Goal: Communication & Community: Answer question/provide support

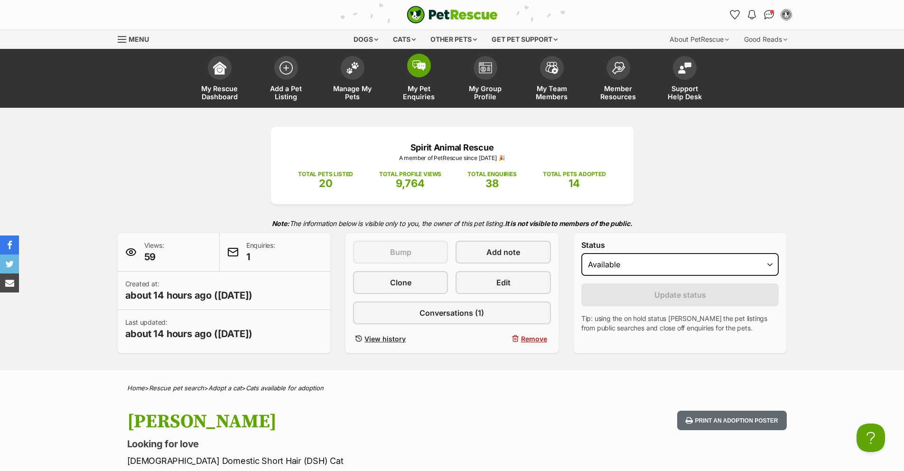
click at [428, 72] on span at bounding box center [419, 66] width 24 height 24
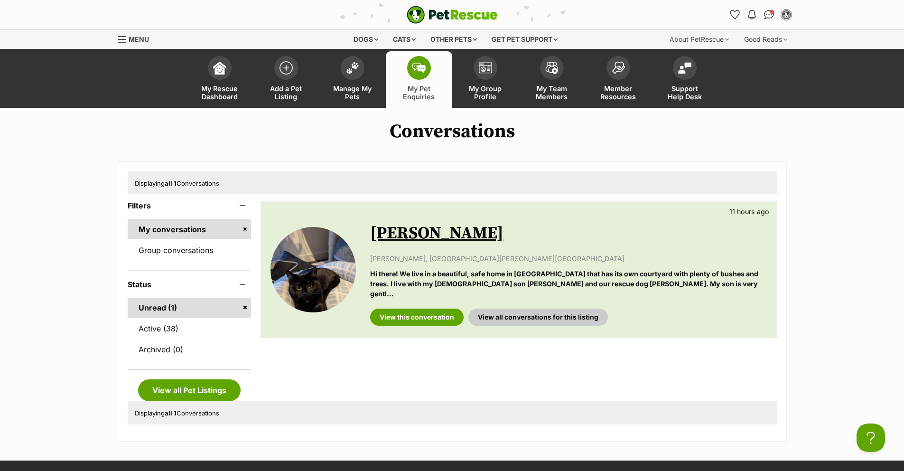
click at [399, 232] on link "[PERSON_NAME]" at bounding box center [436, 232] width 133 height 21
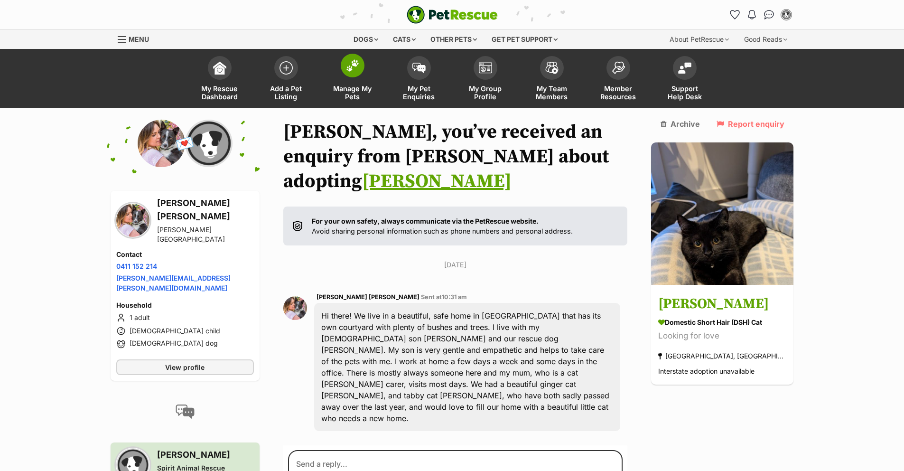
click at [351, 80] on link "Manage My Pets" at bounding box center [352, 79] width 66 height 56
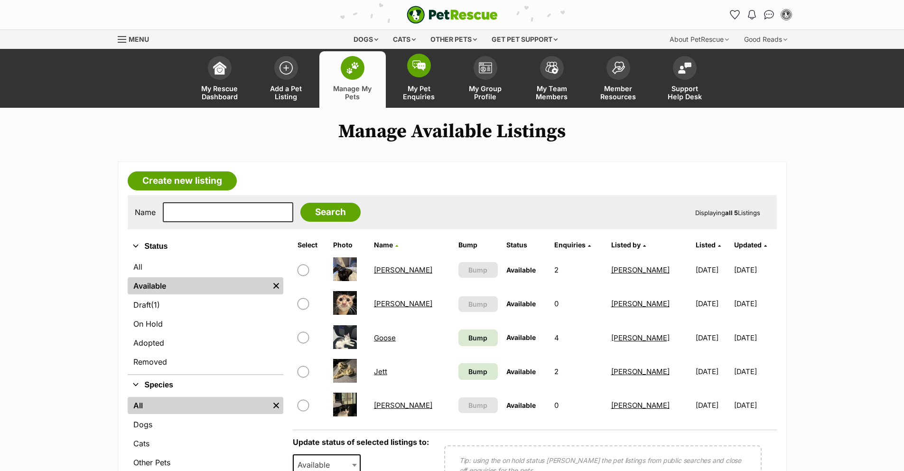
click at [420, 79] on link "My Pet Enquiries" at bounding box center [419, 79] width 66 height 56
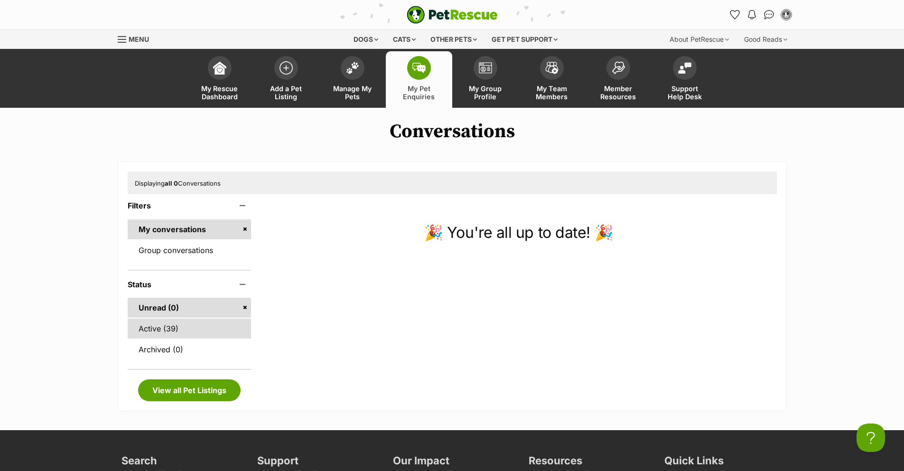
click at [170, 331] on link "Active (39)" at bounding box center [190, 328] width 124 height 20
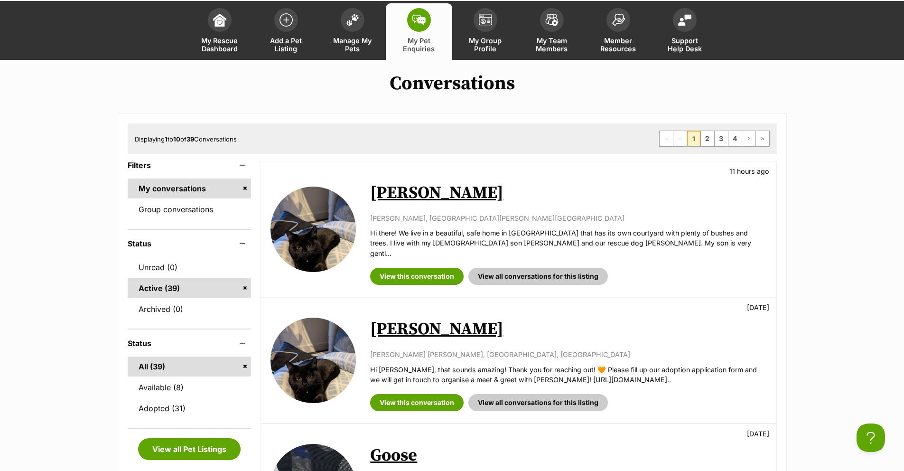
click at [398, 330] on div "Dora 4 days ago Sabina Gabrielle Omengan, Melbourne, VIC Hi Sabina, that sounds…" at bounding box center [568, 360] width 396 height 102
click at [398, 326] on link "Dora" at bounding box center [436, 328] width 133 height 21
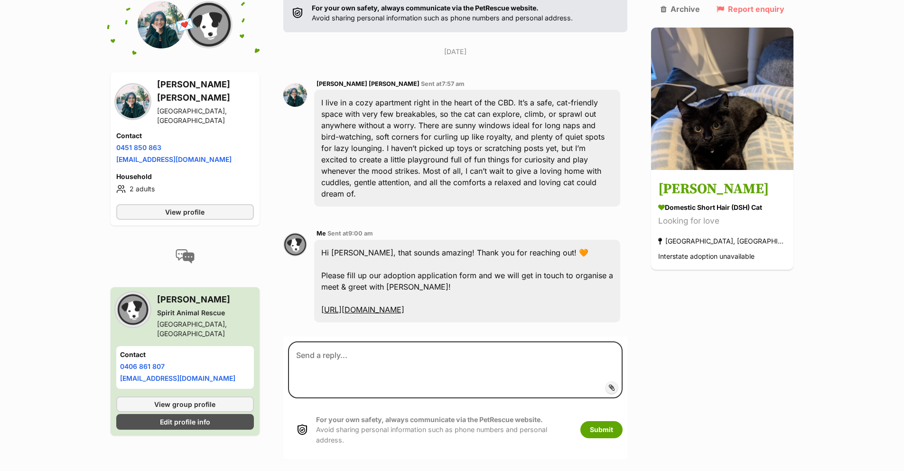
scroll to position [217, 0]
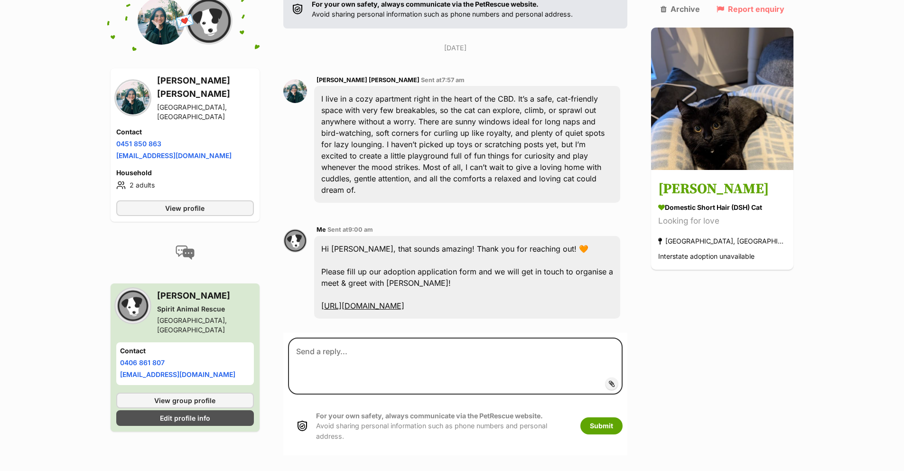
click at [372, 236] on div "Hi [PERSON_NAME], that sounds amazing! Thank you for reaching out! 🧡 Please fil…" at bounding box center [467, 277] width 306 height 83
drag, startPoint x: 333, startPoint y: 211, endPoint x: 535, endPoint y: 275, distance: 212.0
click at [535, 275] on div "Hi Sabina, that sounds amazing! Thank you for reaching out! 🧡 Please fill up ou…" at bounding box center [467, 277] width 306 height 83
copy div "Hi Sabina, that sounds amazing! Thank you for reaching out! 🧡 Please fill up ou…"
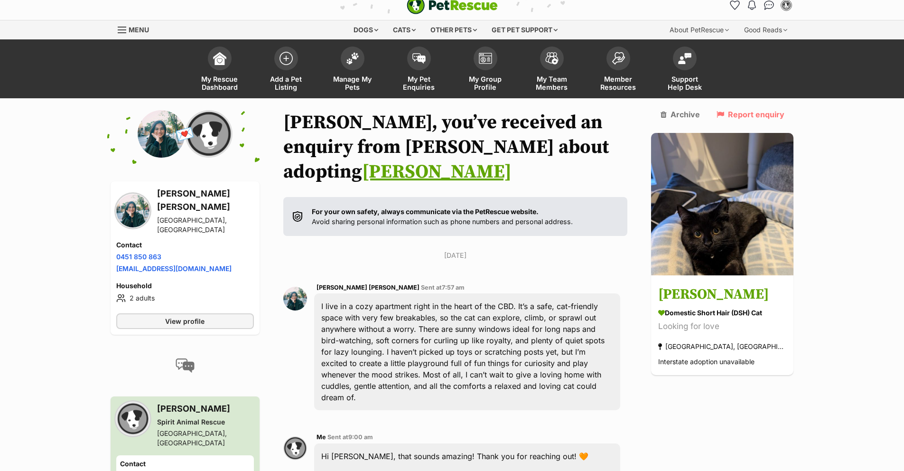
scroll to position [0, 0]
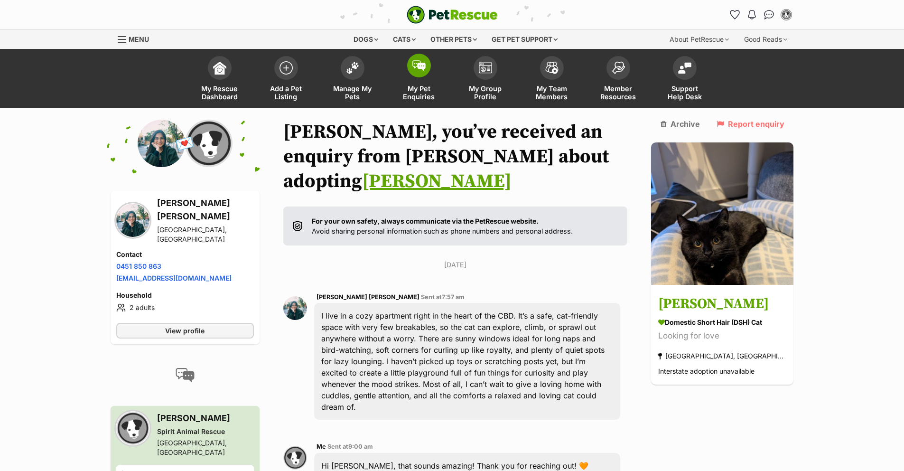
click at [393, 74] on link "My Pet Enquiries" at bounding box center [419, 79] width 66 height 56
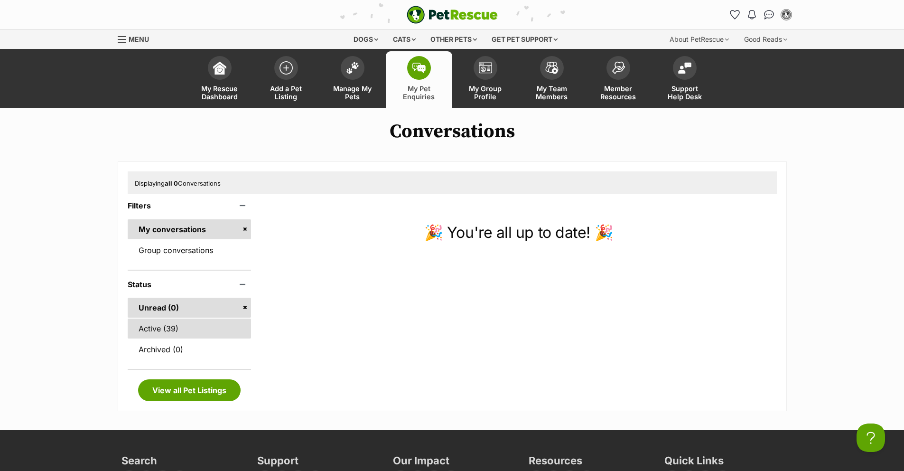
click at [177, 330] on link "Active (39)" at bounding box center [190, 328] width 124 height 20
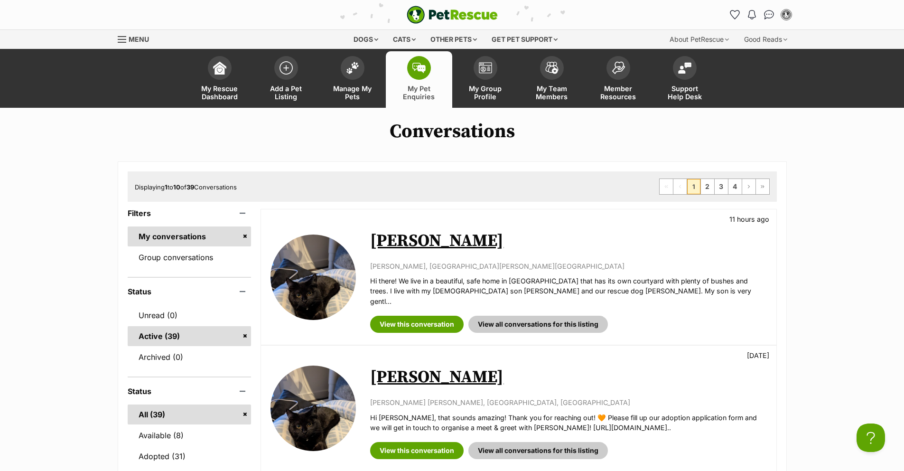
click at [376, 237] on link "[PERSON_NAME]" at bounding box center [436, 240] width 133 height 21
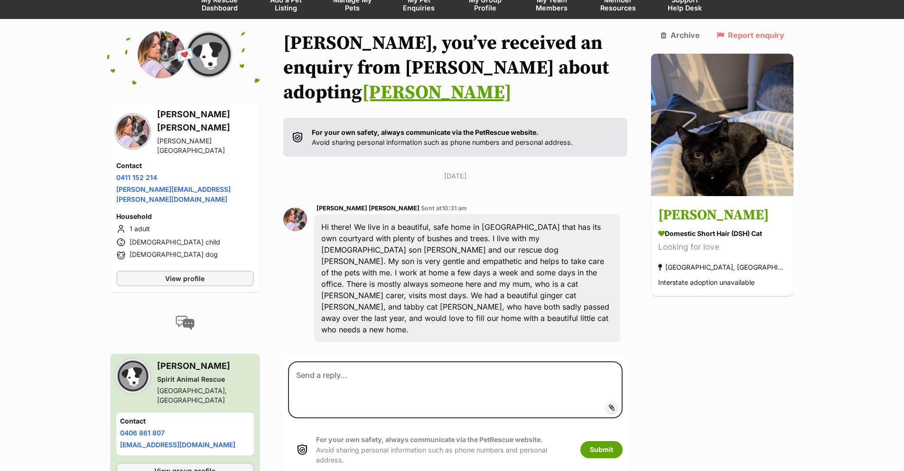
scroll to position [90, 0]
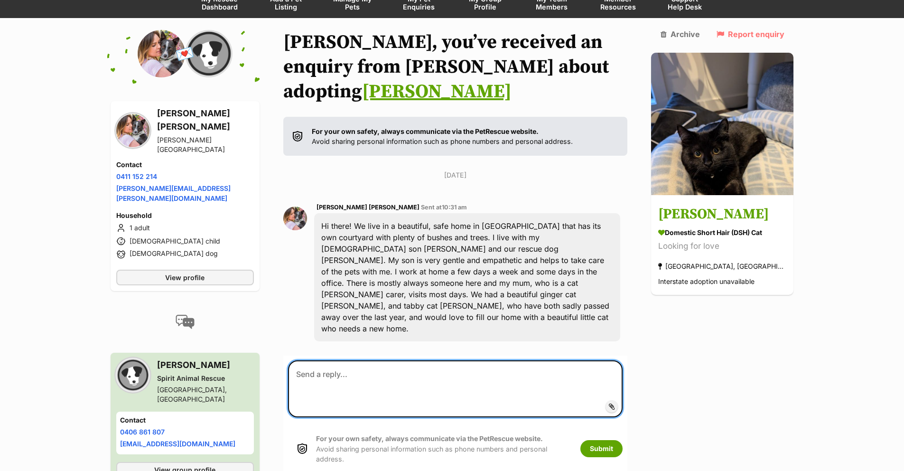
click at [336, 360] on textarea at bounding box center [455, 388] width 335 height 57
paste textarea "Hi Sabina, that sounds amazing! Thank you for reaching out! 🧡 Please fill up ou…"
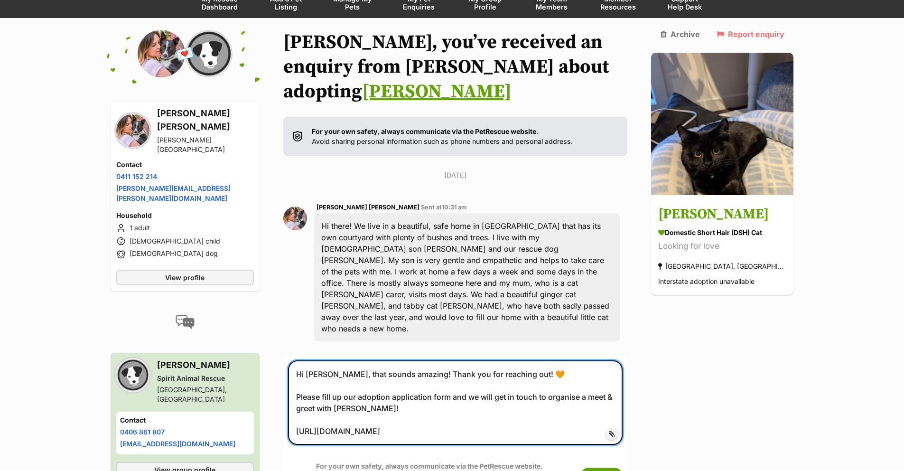
click at [322, 360] on textarea "Hi Sabina, that sounds amazing! Thank you for reaching out! 🧡 Please fill up ou…" at bounding box center [455, 402] width 335 height 84
click at [376, 360] on textarea "Hi Elizabeth, that sounds amazing! Thank you for reaching out! 🧡 Please fill up…" at bounding box center [455, 402] width 335 height 84
click at [448, 360] on textarea "Hi Elizabeth, that sounds amazing! Thank you for reaching out! 🧡 Please fill up…" at bounding box center [455, 402] width 335 height 84
click at [490, 369] on textarea "Hi Elizabeth, that sounds amazing! Thank you for reaching out! 🧡 Please fill up…" at bounding box center [455, 402] width 335 height 84
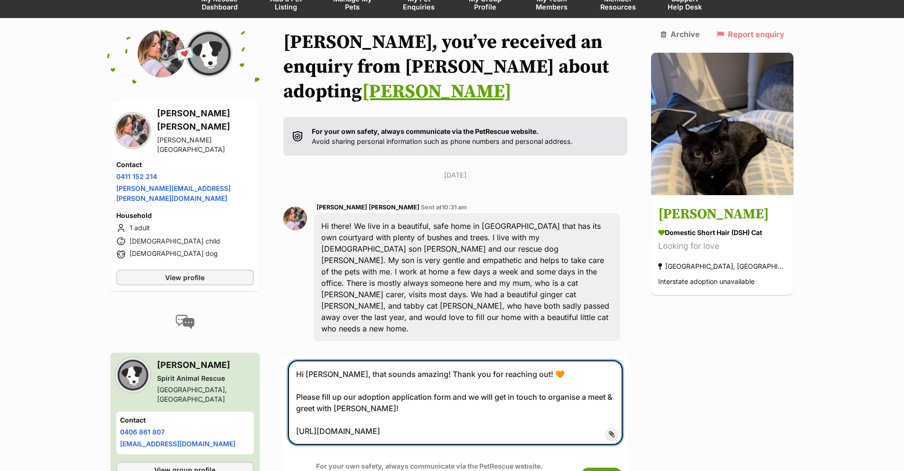
click at [421, 360] on textarea "Hi Elizabeth, that sounds amazing! Thank you for reaching out! 🧡 Please fill up…" at bounding box center [455, 402] width 335 height 84
click at [434, 360] on textarea "Hi Elizabeth, that sounds amazing! Thank you for reaching out! 🧡 Please fill up…" at bounding box center [455, 402] width 335 height 84
drag, startPoint x: 429, startPoint y: 327, endPoint x: 351, endPoint y: 324, distance: 78.3
click at [351, 360] on textarea "Hi Elizabeth, that sounds amazing! Thank you for reaching out! 🧡 Please fill up…" at bounding box center [455, 402] width 335 height 84
click at [422, 360] on textarea "Hi Elizabeth, that sounds amazing! Thank you for reaching out! 🧡 Please fill up…" at bounding box center [455, 402] width 335 height 84
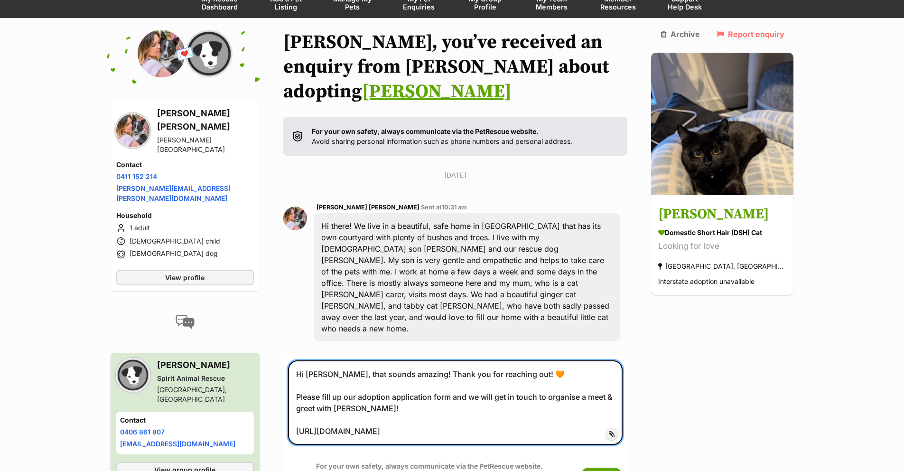
drag, startPoint x: 434, startPoint y: 329, endPoint x: 354, endPoint y: 322, distance: 80.4
click at [354, 360] on textarea "Hi Elizabeth, that sounds amazing! Thank you for reaching out! 🧡 Please fill up…" at bounding box center [455, 402] width 335 height 84
click at [596, 367] on textarea "Hi Elizabeth, thank you for reaching out! 🧡 Please fill up our adoption applica…" at bounding box center [455, 402] width 335 height 84
click at [562, 381] on textarea "Hi Elizabeth, thank you for reaching out! 🧡 Please fill up our adoption applica…" at bounding box center [455, 402] width 335 height 84
type textarea "Hi Elizabeth, thank you for reaching out! 🧡 Please fill up our adoption applica…"
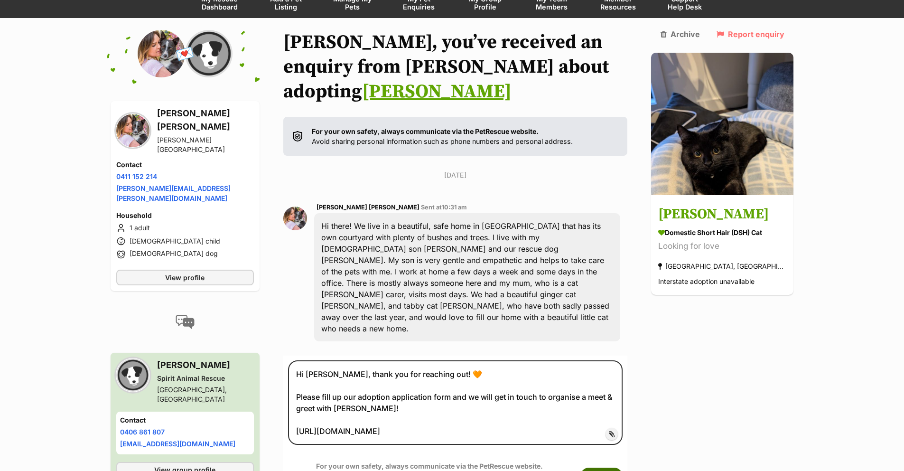
click at [611, 467] on button "Submit" at bounding box center [601, 475] width 42 height 17
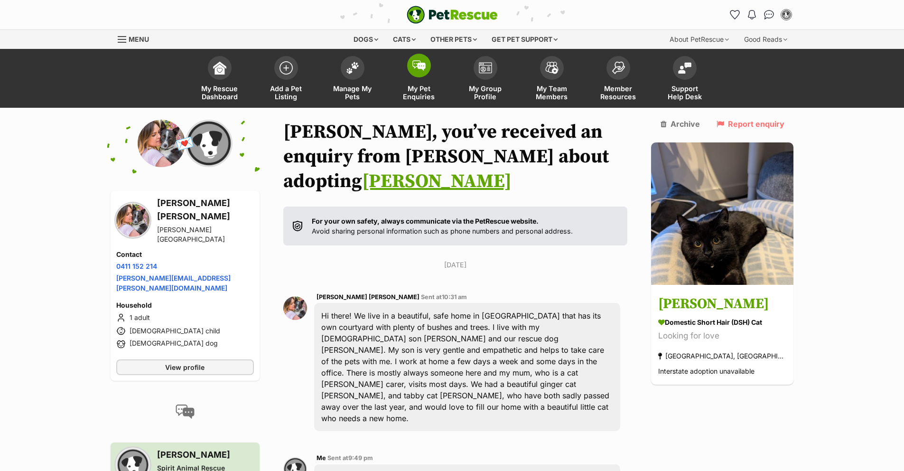
click at [411, 71] on span at bounding box center [419, 66] width 24 height 24
click at [368, 72] on link "Manage My Pets" at bounding box center [352, 79] width 66 height 56
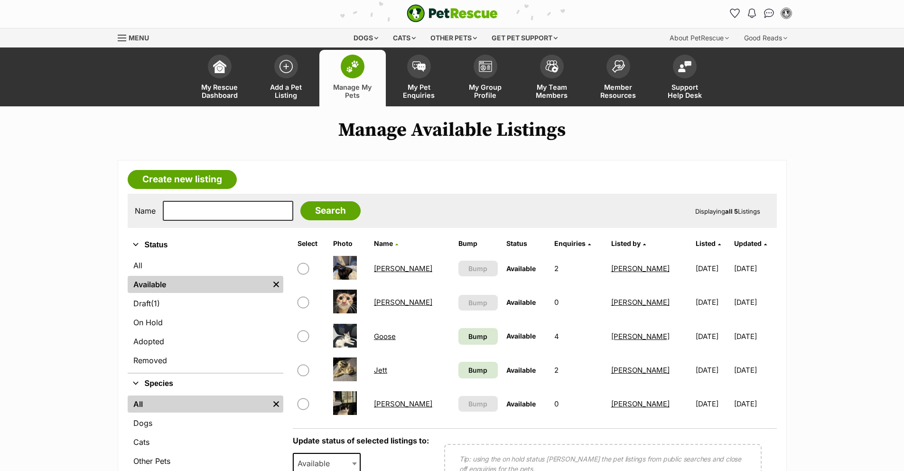
scroll to position [2, 0]
click at [468, 370] on span "Bump" at bounding box center [477, 369] width 19 height 10
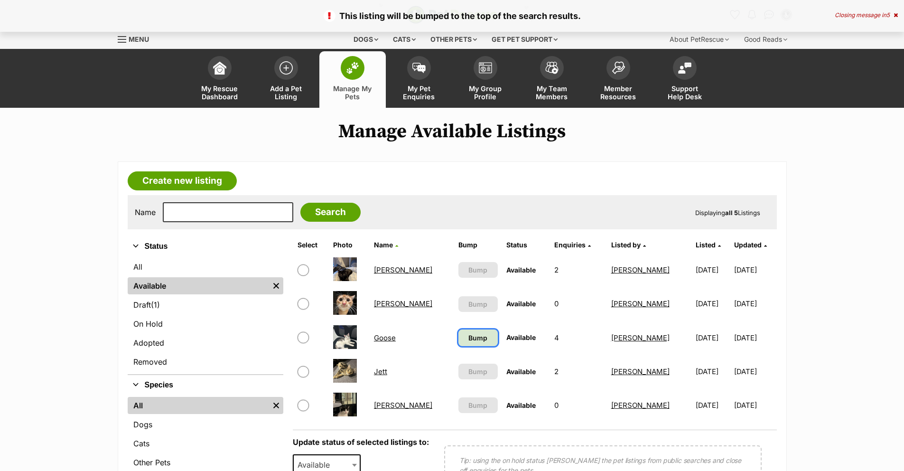
drag, startPoint x: 0, startPoint y: 0, endPoint x: 451, endPoint y: 339, distance: 564.0
click at [468, 339] on span "Bump" at bounding box center [477, 338] width 19 height 10
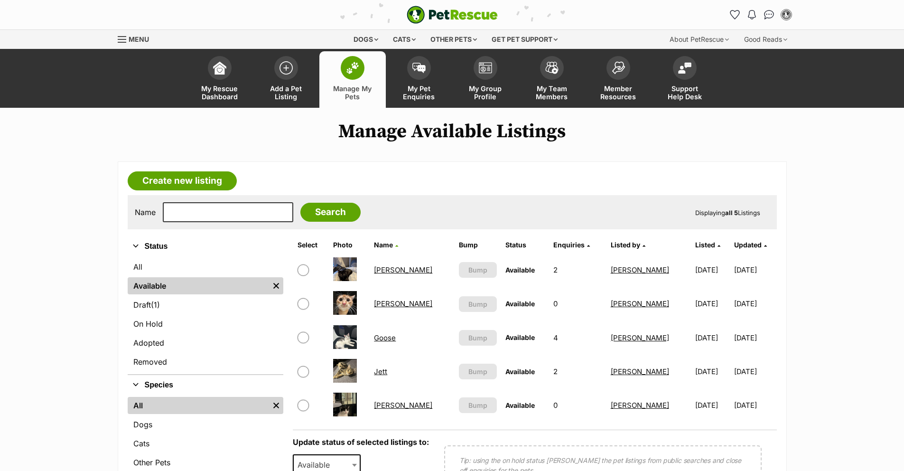
click at [396, 305] on link "[PERSON_NAME]" at bounding box center [403, 303] width 58 height 9
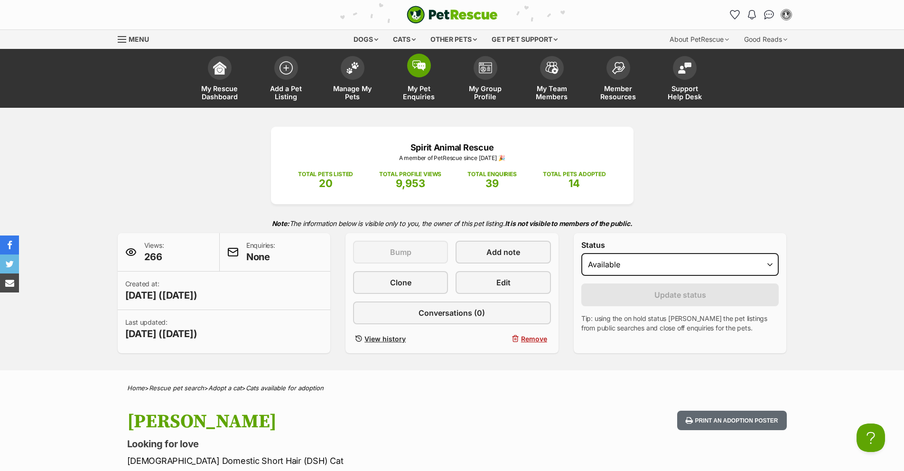
click at [410, 66] on span at bounding box center [419, 66] width 24 height 24
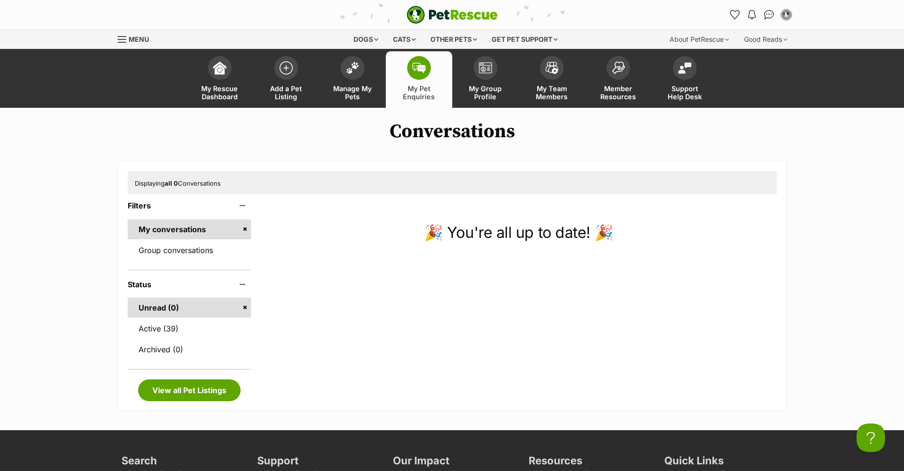
click at [386, 87] on link "My Pet Enquiries" at bounding box center [419, 79] width 66 height 56
click at [374, 84] on link "Manage My Pets" at bounding box center [352, 79] width 66 height 56
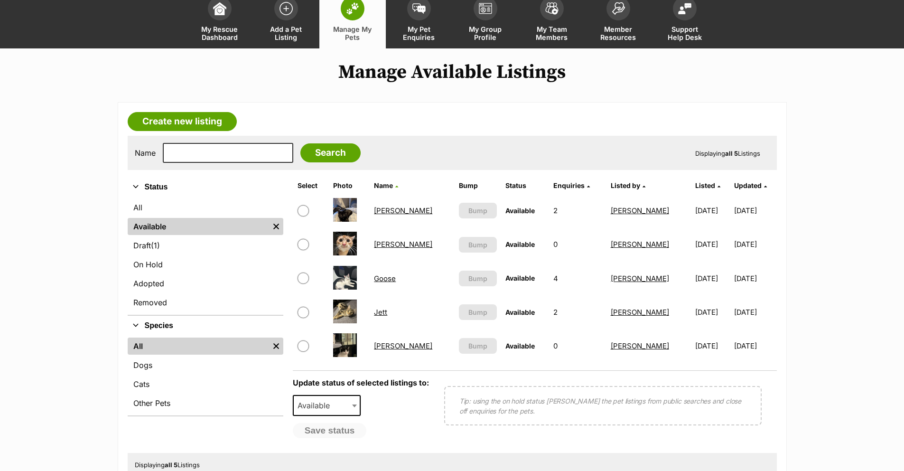
scroll to position [70, 0]
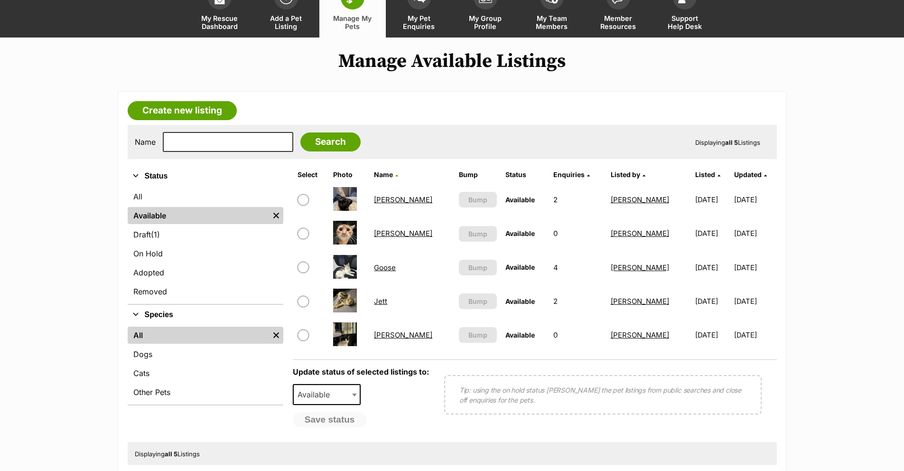
click at [389, 203] on link "[PERSON_NAME]" at bounding box center [403, 199] width 58 height 9
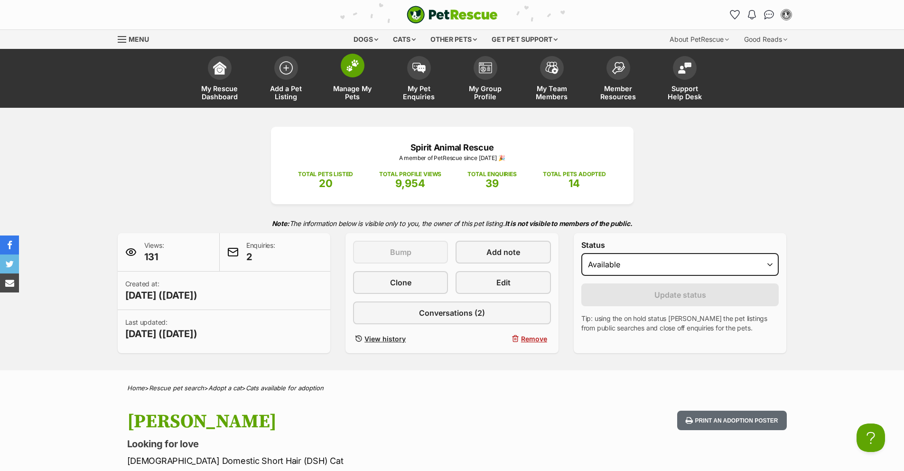
click at [346, 69] on img at bounding box center [352, 65] width 13 height 12
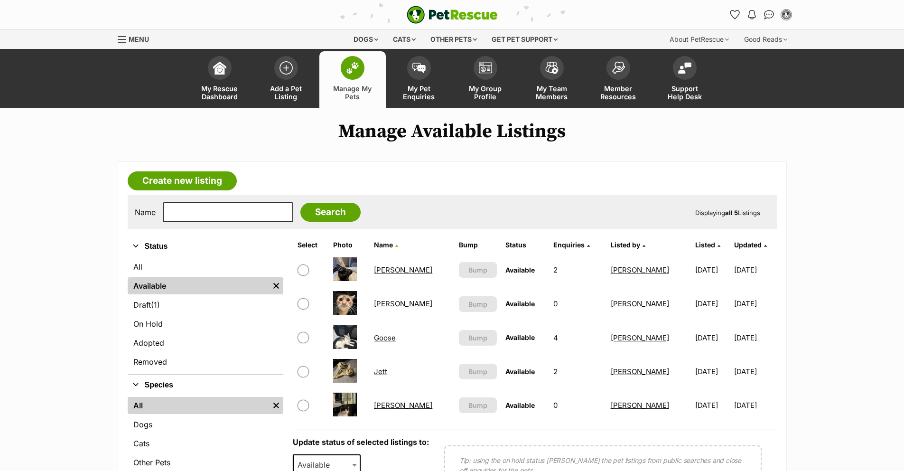
click at [392, 342] on td "Goose" at bounding box center [412, 337] width 84 height 33
click at [395, 336] on link "Goose" at bounding box center [385, 337] width 22 height 9
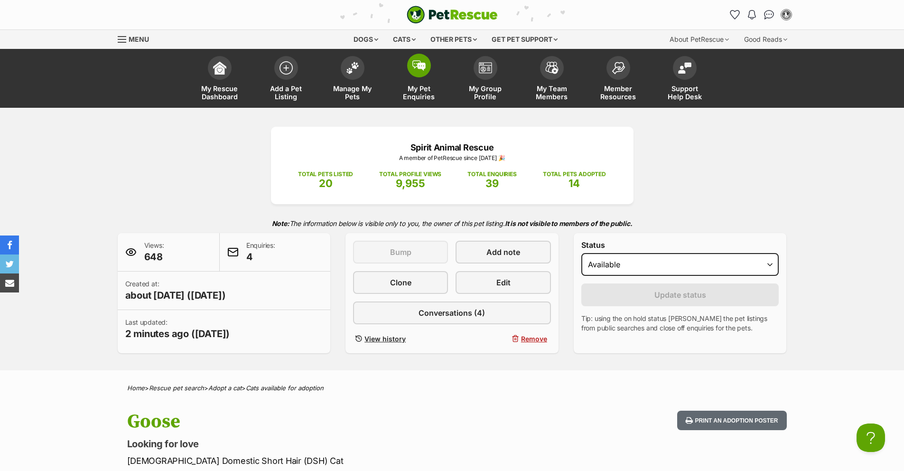
click at [406, 72] on link "My Pet Enquiries" at bounding box center [419, 79] width 66 height 56
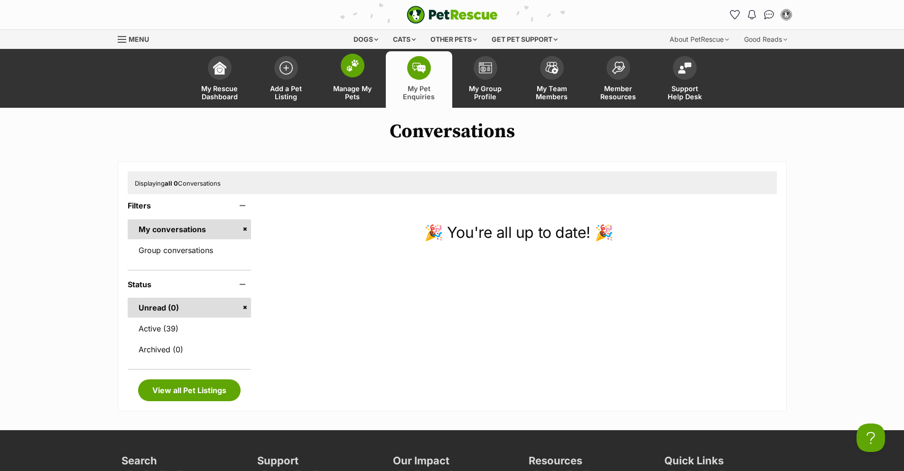
click at [342, 79] on link "Manage My Pets" at bounding box center [352, 79] width 66 height 56
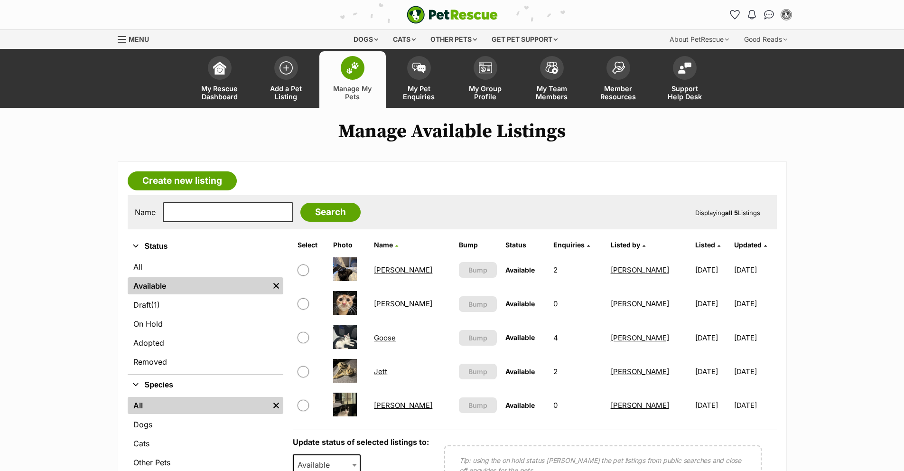
click at [387, 371] on link "Jett" at bounding box center [380, 371] width 13 height 9
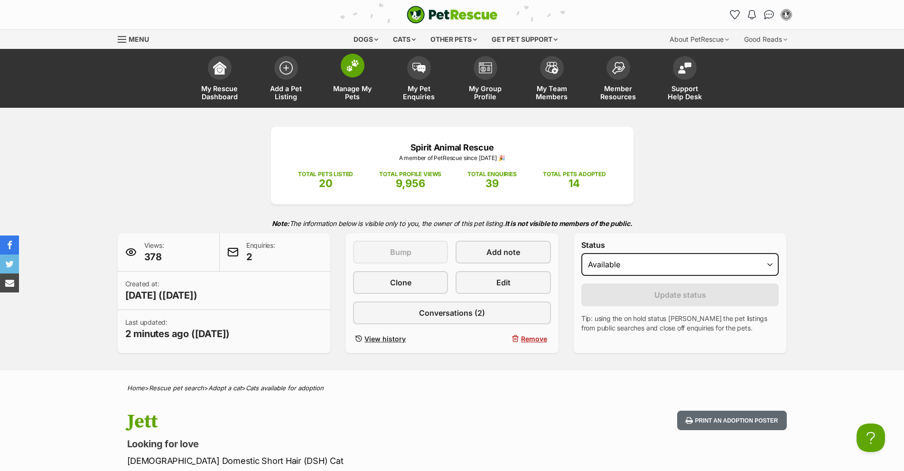
click at [347, 64] on img at bounding box center [352, 65] width 13 height 12
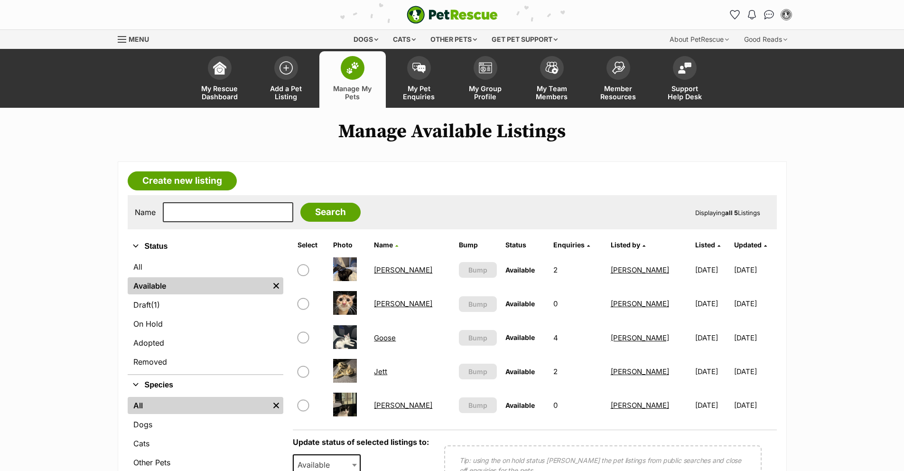
click at [383, 406] on link "[PERSON_NAME]" at bounding box center [403, 404] width 58 height 9
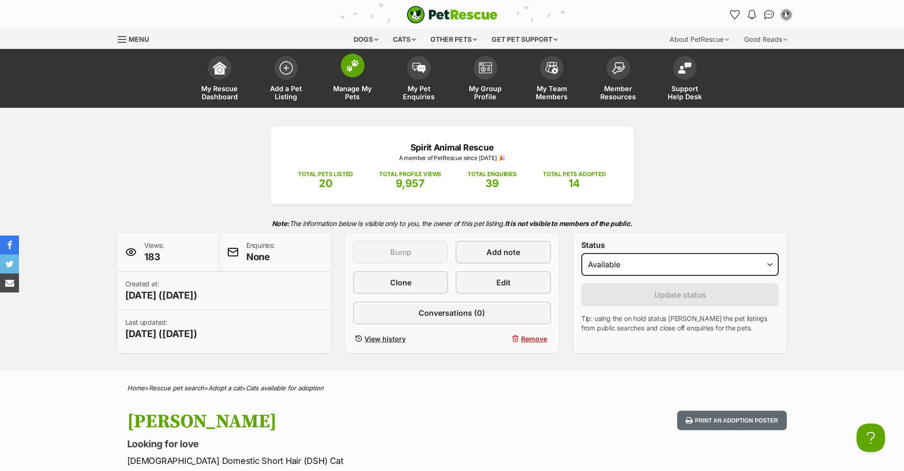
click at [383, 74] on link "Manage My Pets" at bounding box center [352, 79] width 66 height 56
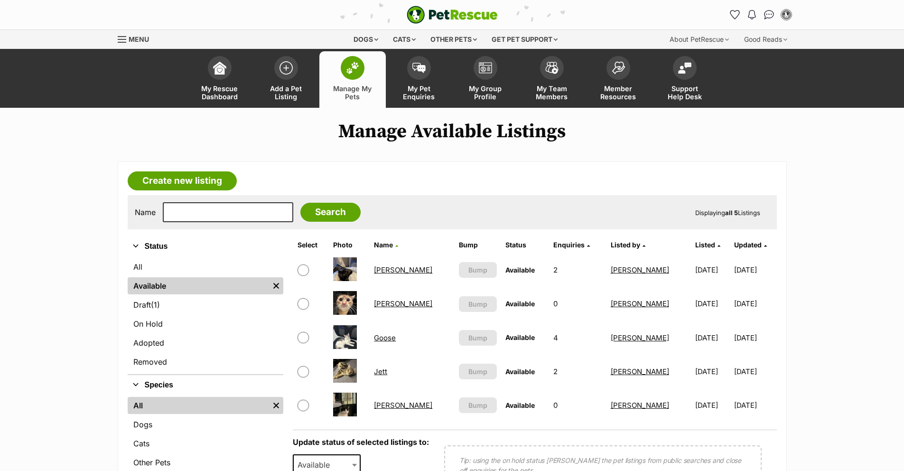
click at [396, 305] on link "[PERSON_NAME]" at bounding box center [403, 303] width 58 height 9
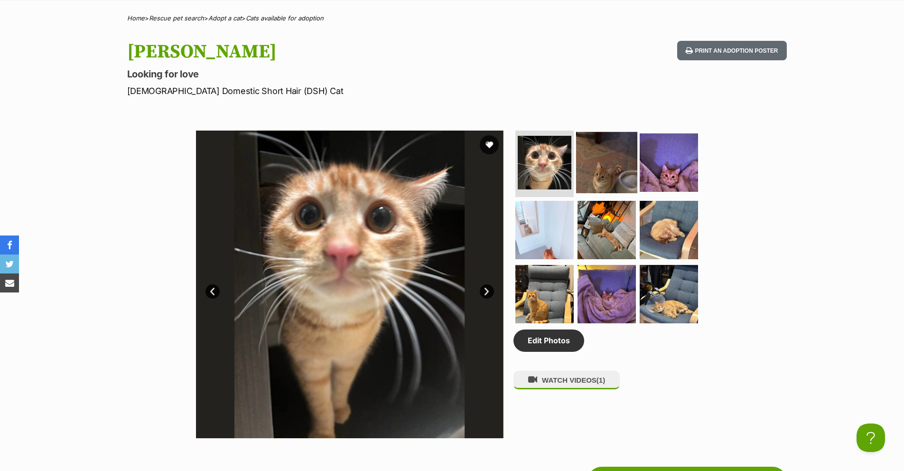
click at [619, 164] on img at bounding box center [606, 162] width 61 height 61
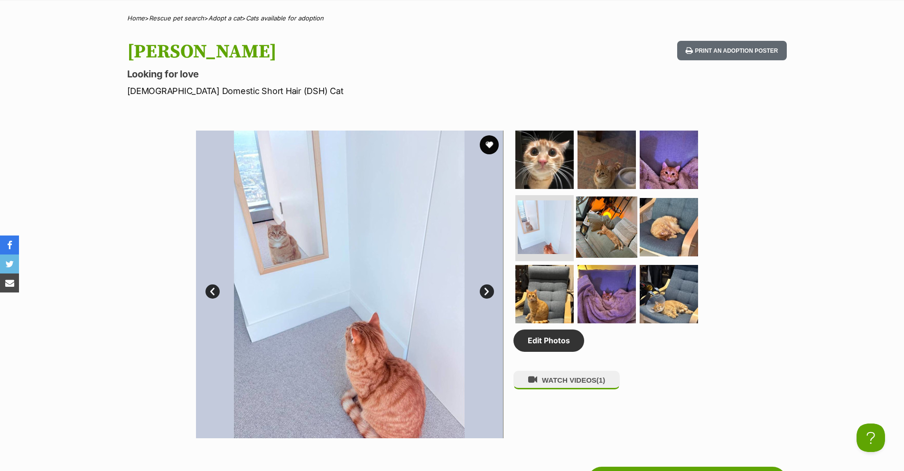
click at [610, 240] on img at bounding box center [606, 226] width 61 height 61
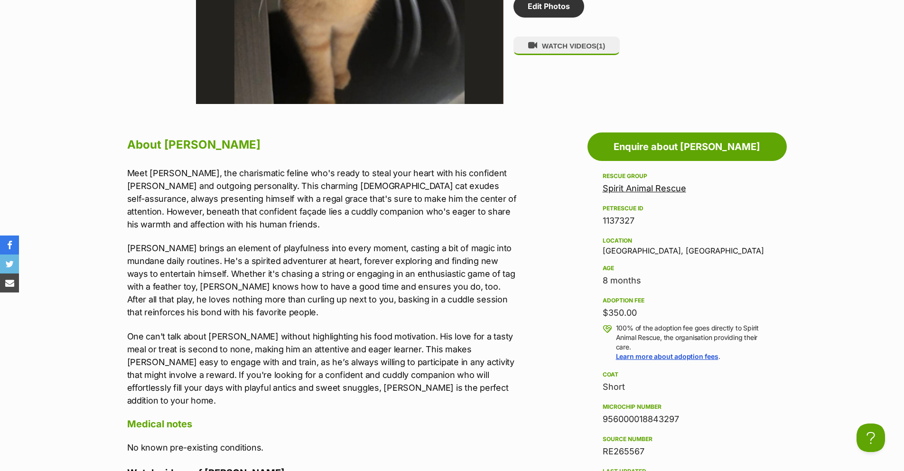
scroll to position [721, 0]
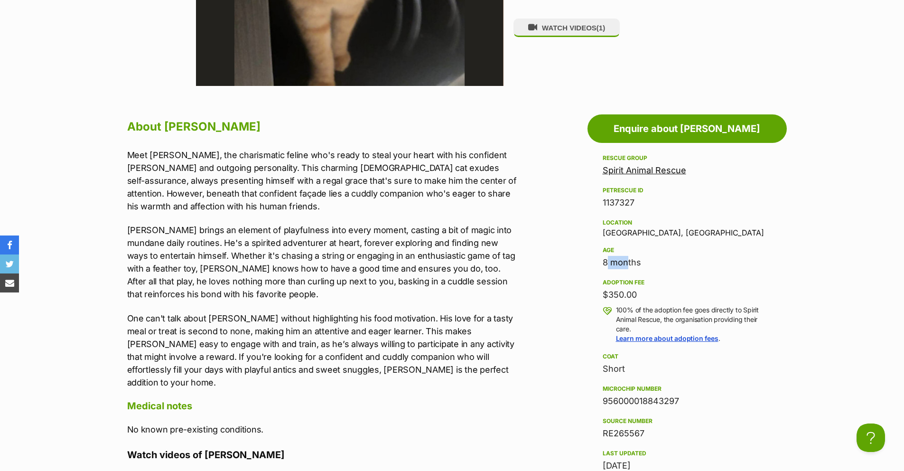
drag, startPoint x: 624, startPoint y: 265, endPoint x: 580, endPoint y: 262, distance: 44.7
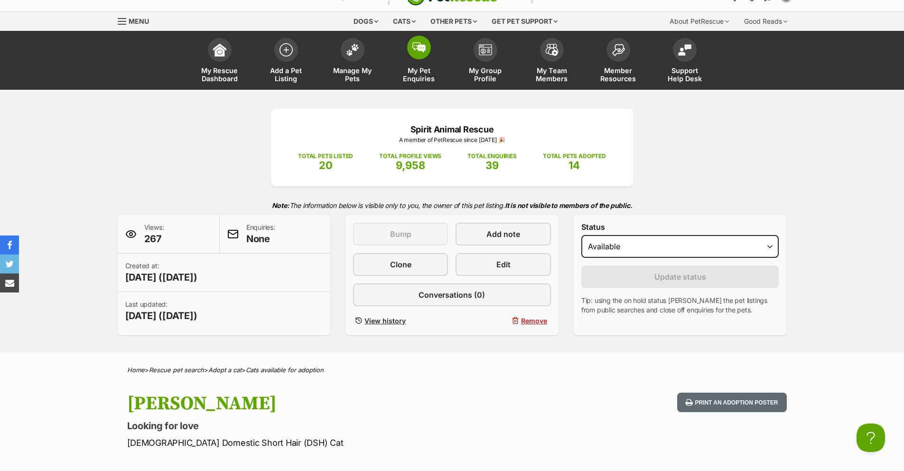
scroll to position [18, 0]
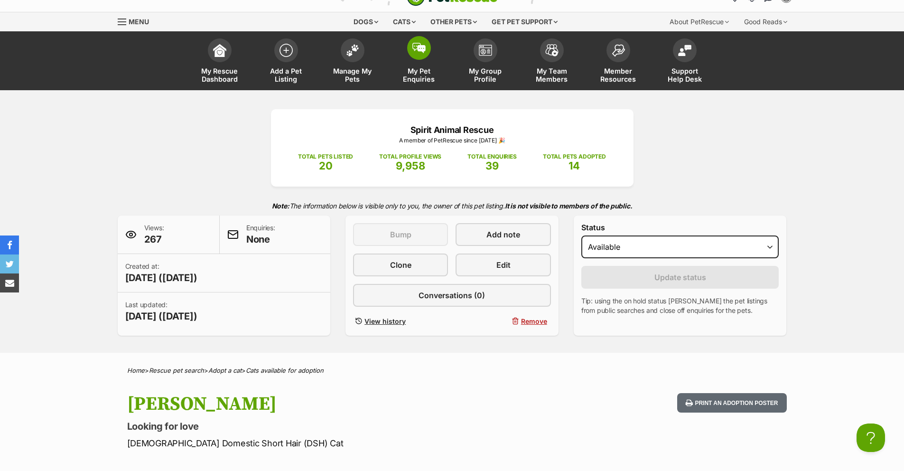
click at [406, 55] on link "My Pet Enquiries" at bounding box center [419, 62] width 66 height 56
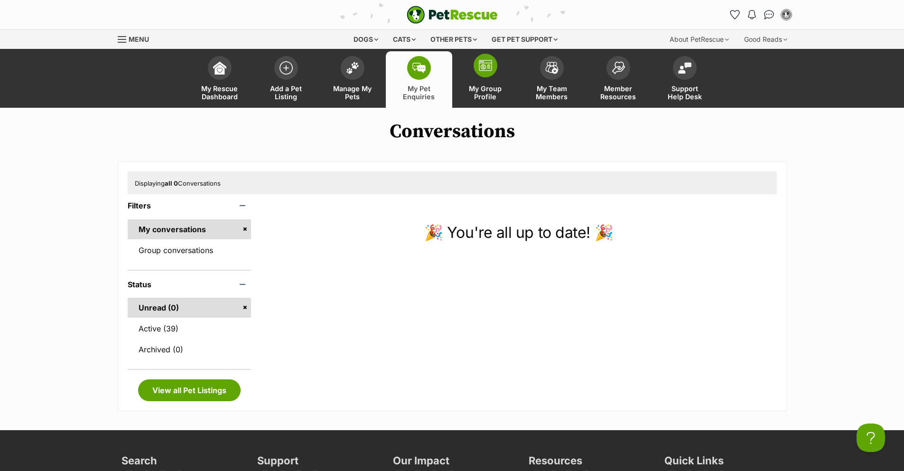
click at [483, 60] on img at bounding box center [485, 65] width 13 height 11
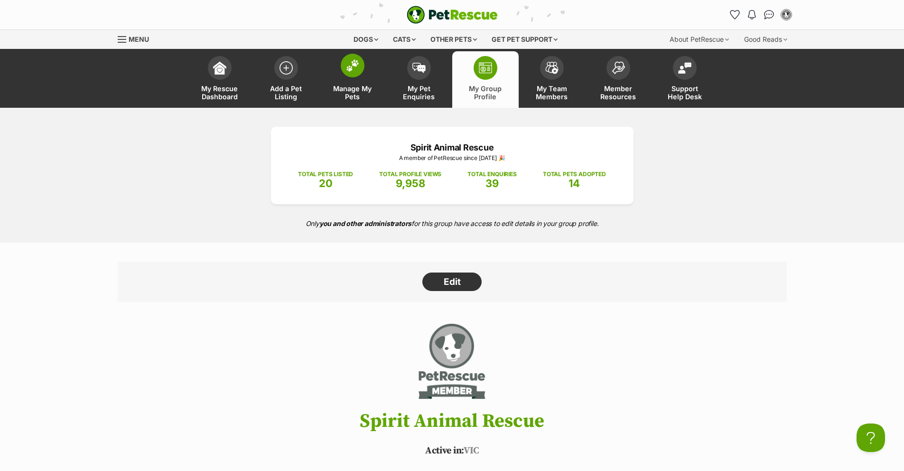
click at [352, 81] on link "Manage My Pets" at bounding box center [352, 79] width 66 height 56
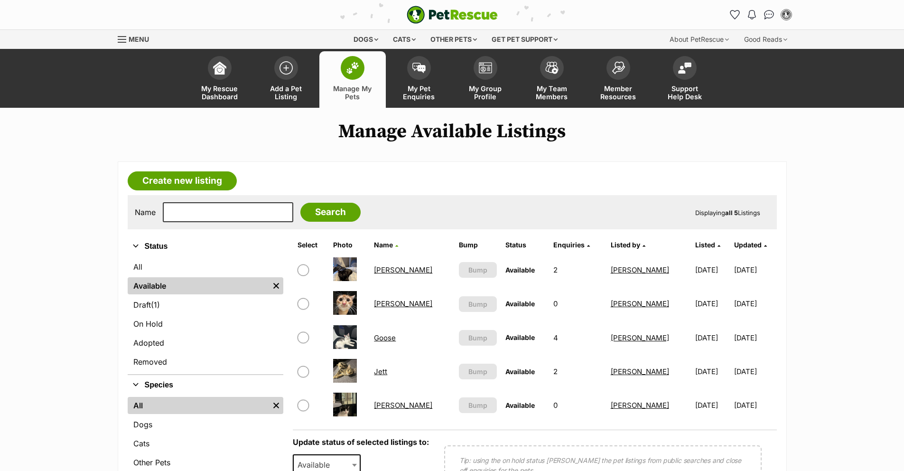
click at [391, 273] on link "[PERSON_NAME]" at bounding box center [403, 269] width 58 height 9
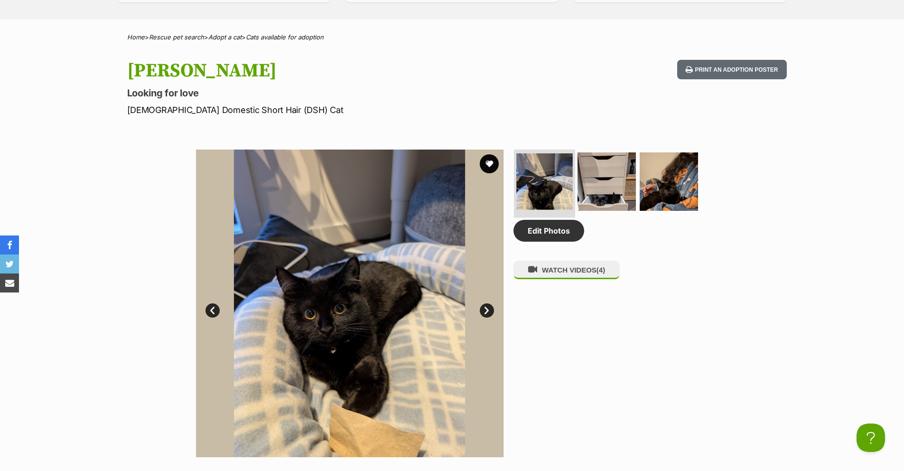
scroll to position [373, 0]
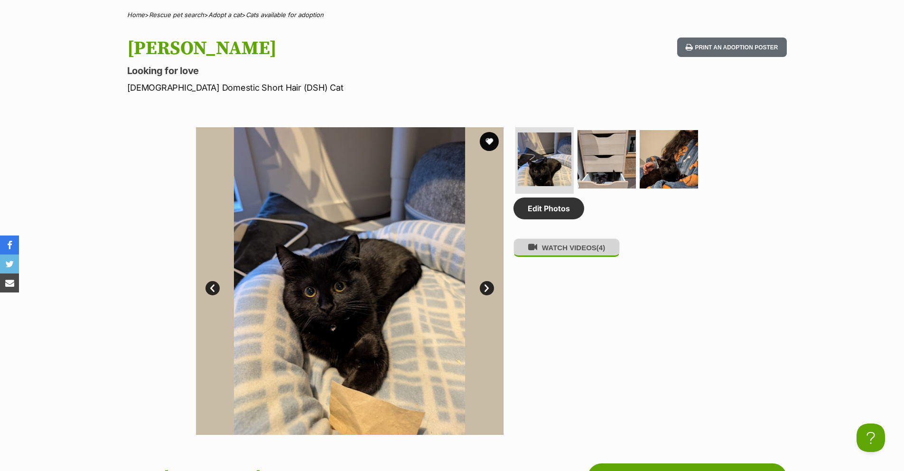
click at [579, 256] on button "WATCH VIDEOS (4)" at bounding box center [566, 247] width 106 height 18
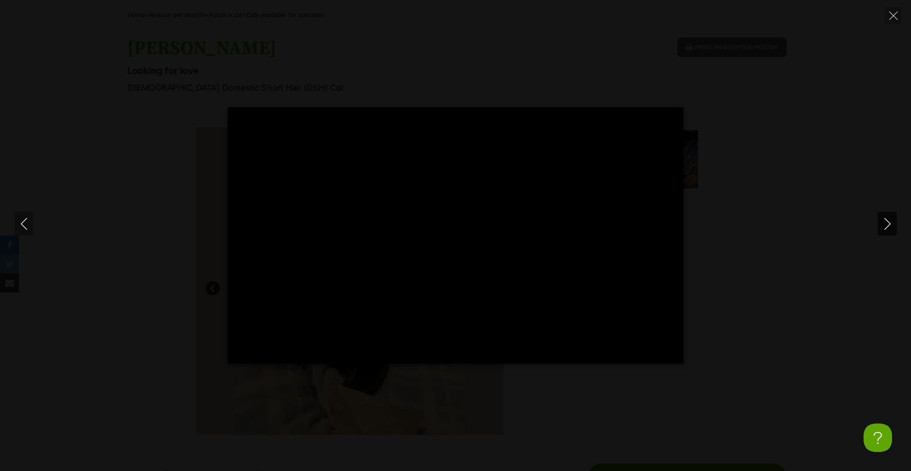
click at [886, 223] on icon "Next" at bounding box center [887, 224] width 12 height 12
type input "51.4"
click at [886, 223] on icon "Next" at bounding box center [887, 224] width 12 height 12
type input "26.65"
click at [886, 223] on icon "Next" at bounding box center [887, 224] width 12 height 12
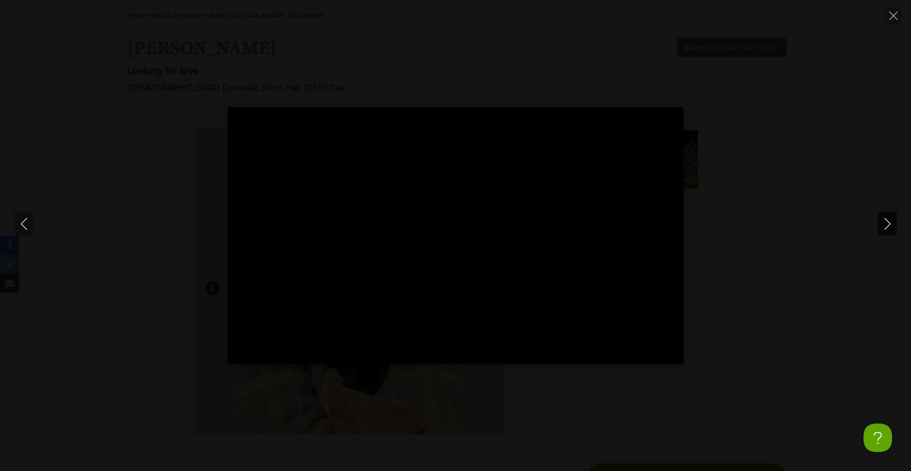
type input "11.46"
click at [841, 226] on div "Pause Play % buffered 00:00 -00:11 Unmute Mute Disable captions Enable captions…" at bounding box center [455, 235] width 911 height 256
type input "10.8"
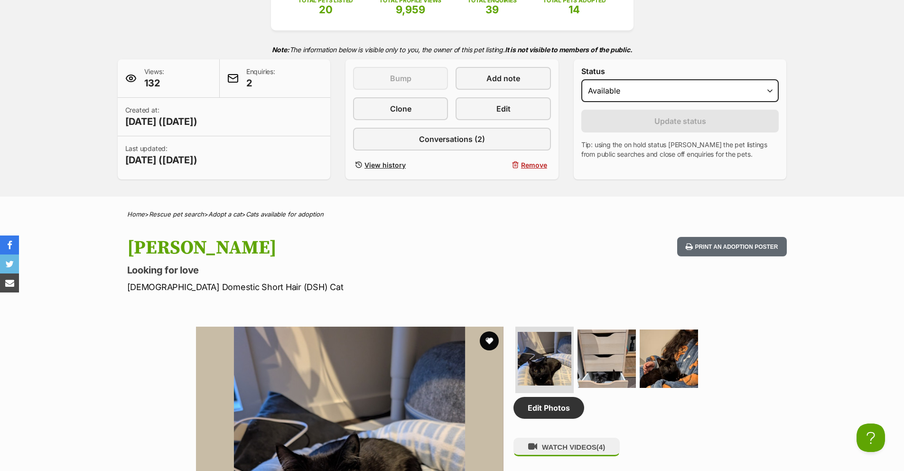
scroll to position [43, 0]
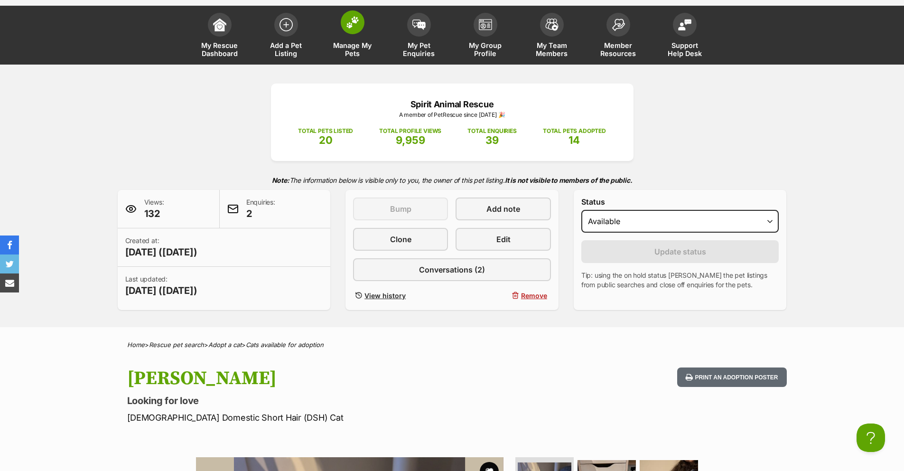
click at [362, 30] on link "Manage My Pets" at bounding box center [352, 36] width 66 height 56
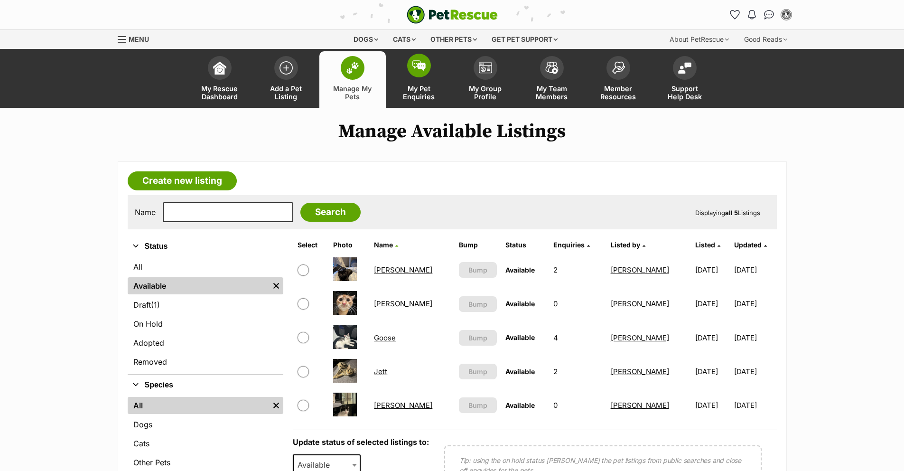
click at [413, 69] on img at bounding box center [418, 65] width 13 height 10
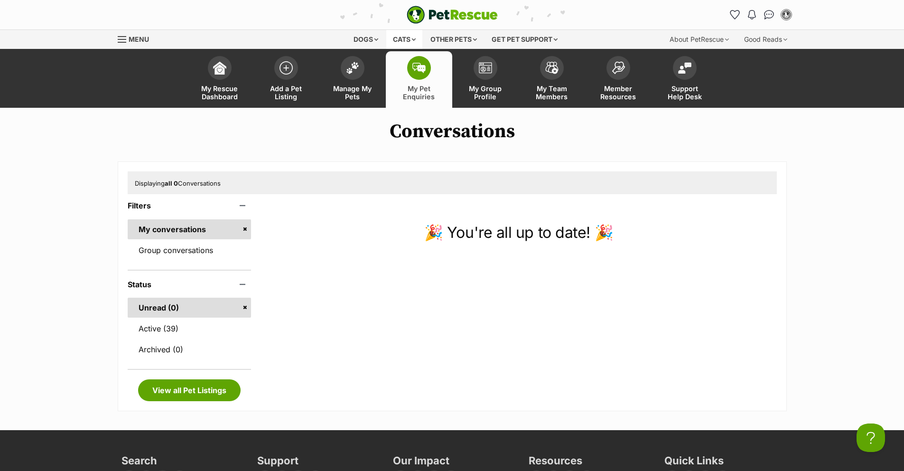
click at [394, 40] on div "Cats" at bounding box center [404, 39] width 36 height 19
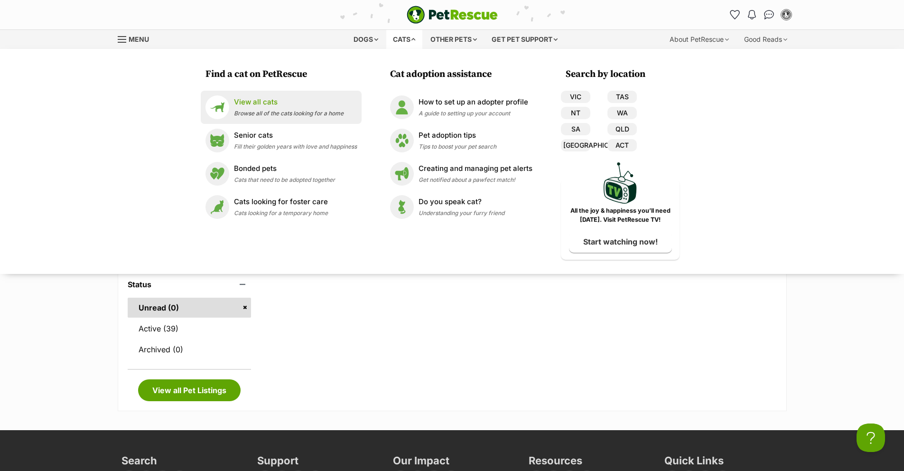
click at [309, 108] on div "View all cats Browse all of the cats looking for a home" at bounding box center [289, 107] width 110 height 20
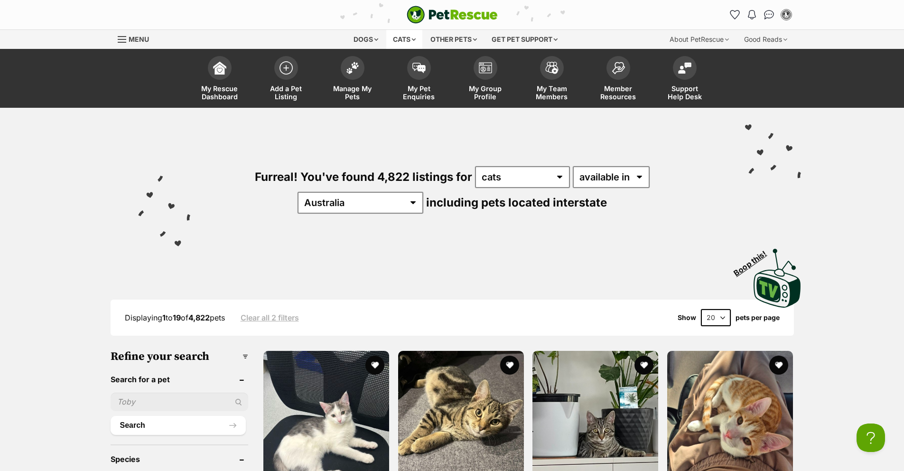
click at [399, 39] on div "Cats" at bounding box center [404, 39] width 36 height 19
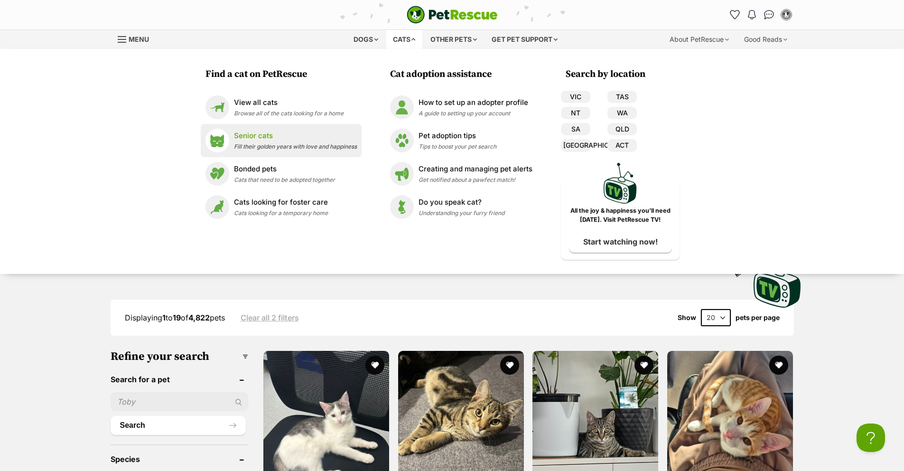
click at [282, 137] on p "Senior cats" at bounding box center [295, 135] width 123 height 11
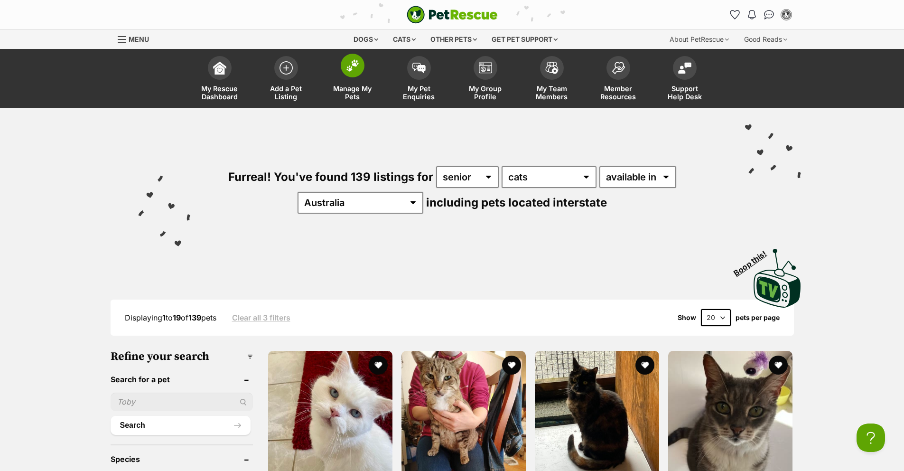
click at [354, 71] on img at bounding box center [352, 65] width 13 height 12
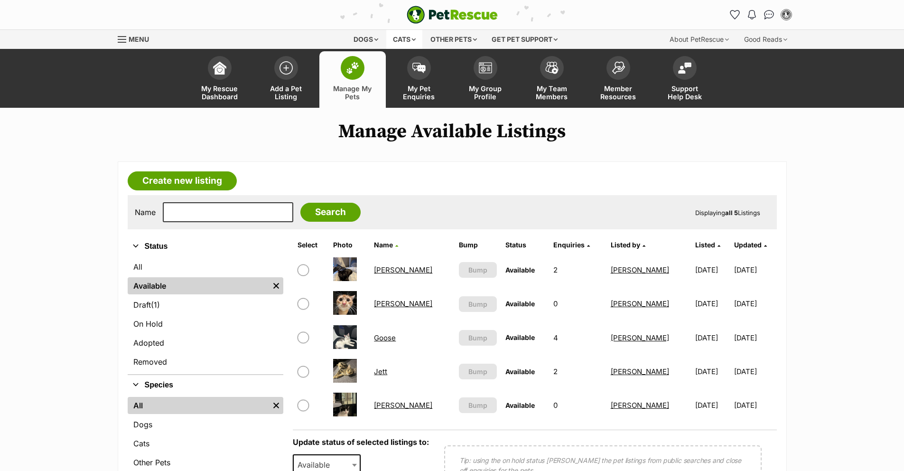
click at [405, 34] on div "Cats" at bounding box center [404, 39] width 36 height 19
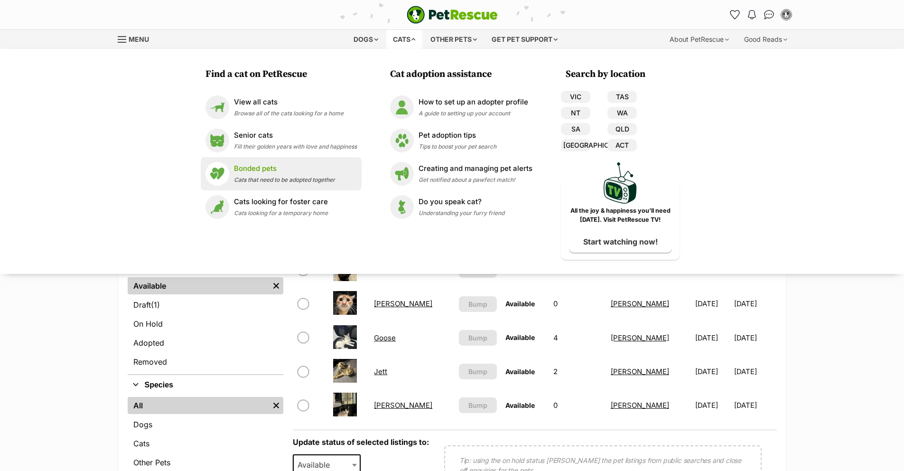
click at [299, 182] on span "Cats that need to be adopted together" at bounding box center [284, 179] width 101 height 7
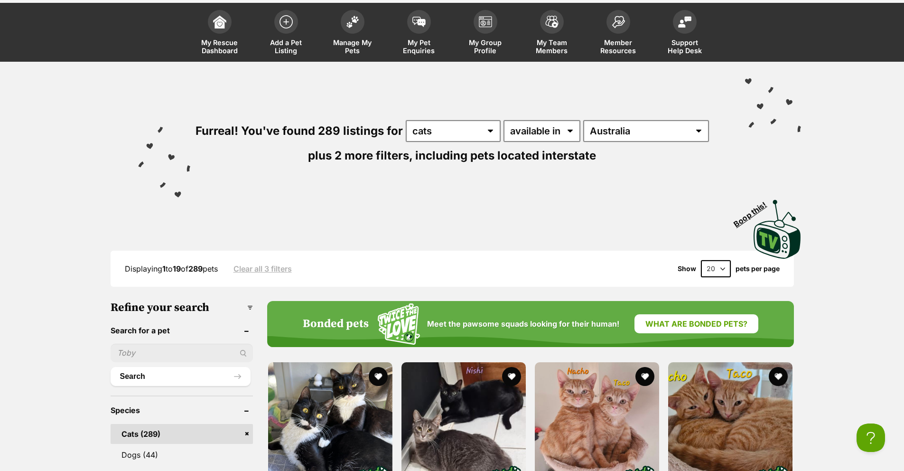
scroll to position [39, 0]
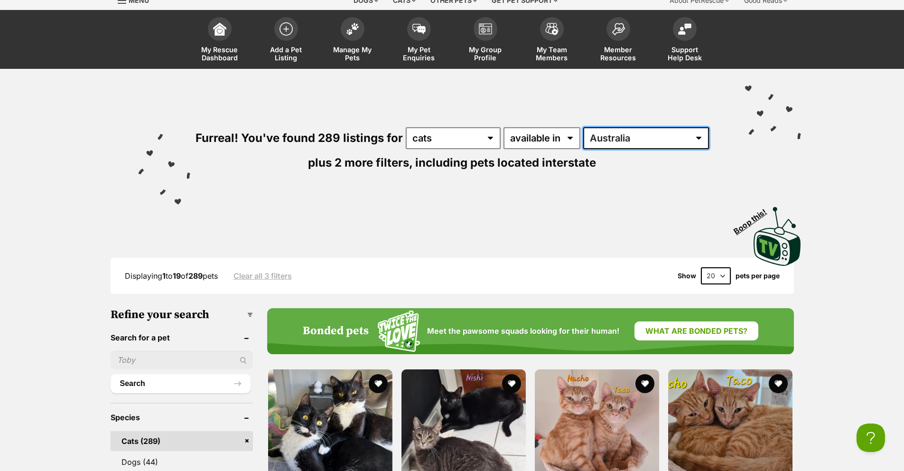
click at [639, 135] on select "Australia ACT NSW NT QLD SA TAS VIC WA" at bounding box center [646, 138] width 126 height 22
select select "VIC"
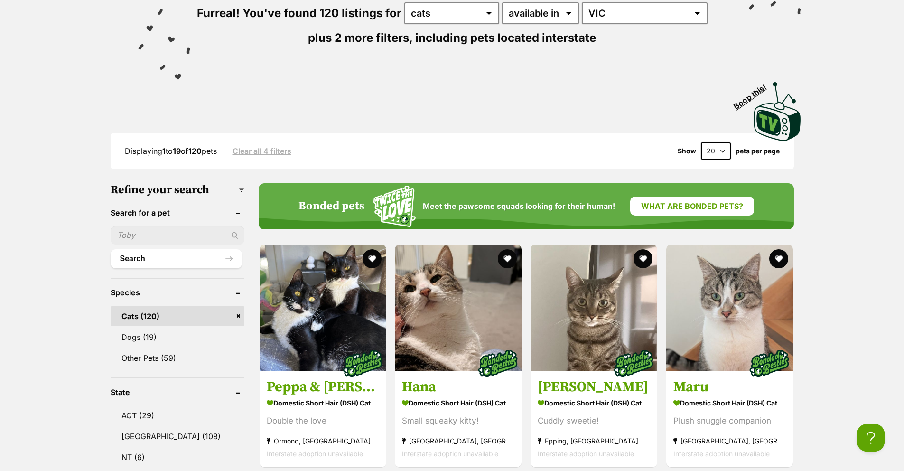
scroll to position [176, 0]
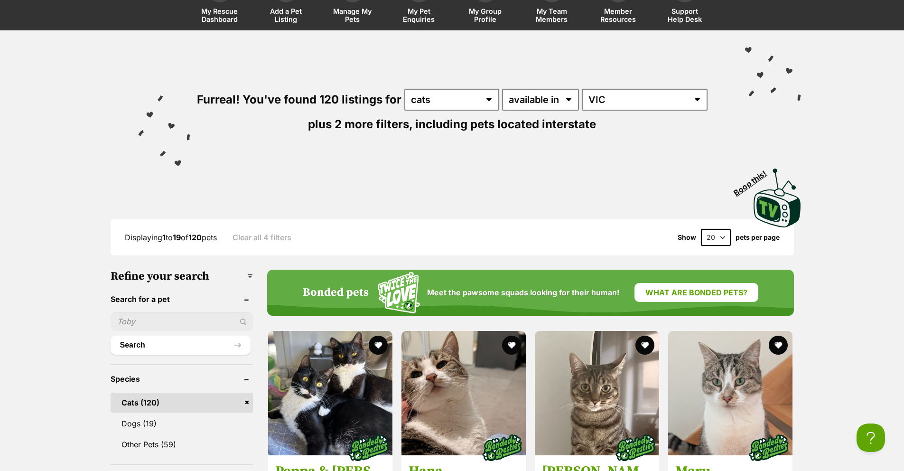
scroll to position [0, 0]
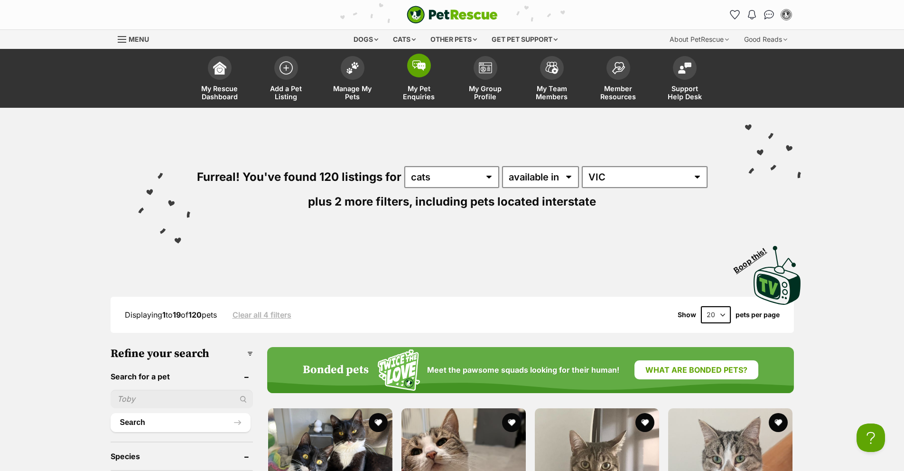
click at [417, 77] on link "My Pet Enquiries" at bounding box center [419, 79] width 66 height 56
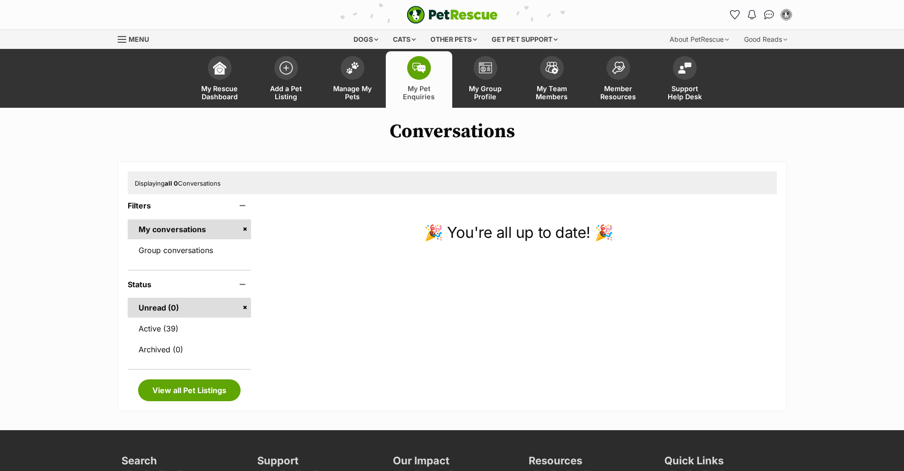
click at [362, 78] on link "Manage My Pets" at bounding box center [352, 79] width 66 height 56
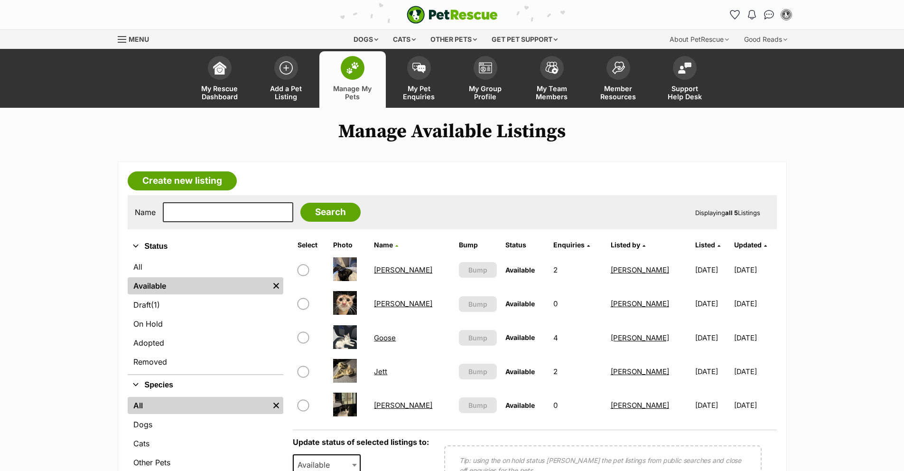
click at [393, 266] on link "[PERSON_NAME]" at bounding box center [403, 269] width 58 height 9
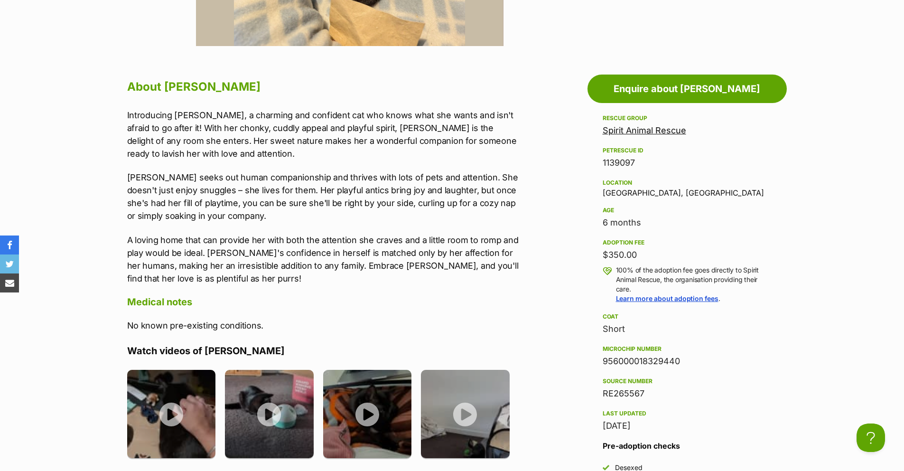
scroll to position [768, 0]
